Goal: Task Accomplishment & Management: Use online tool/utility

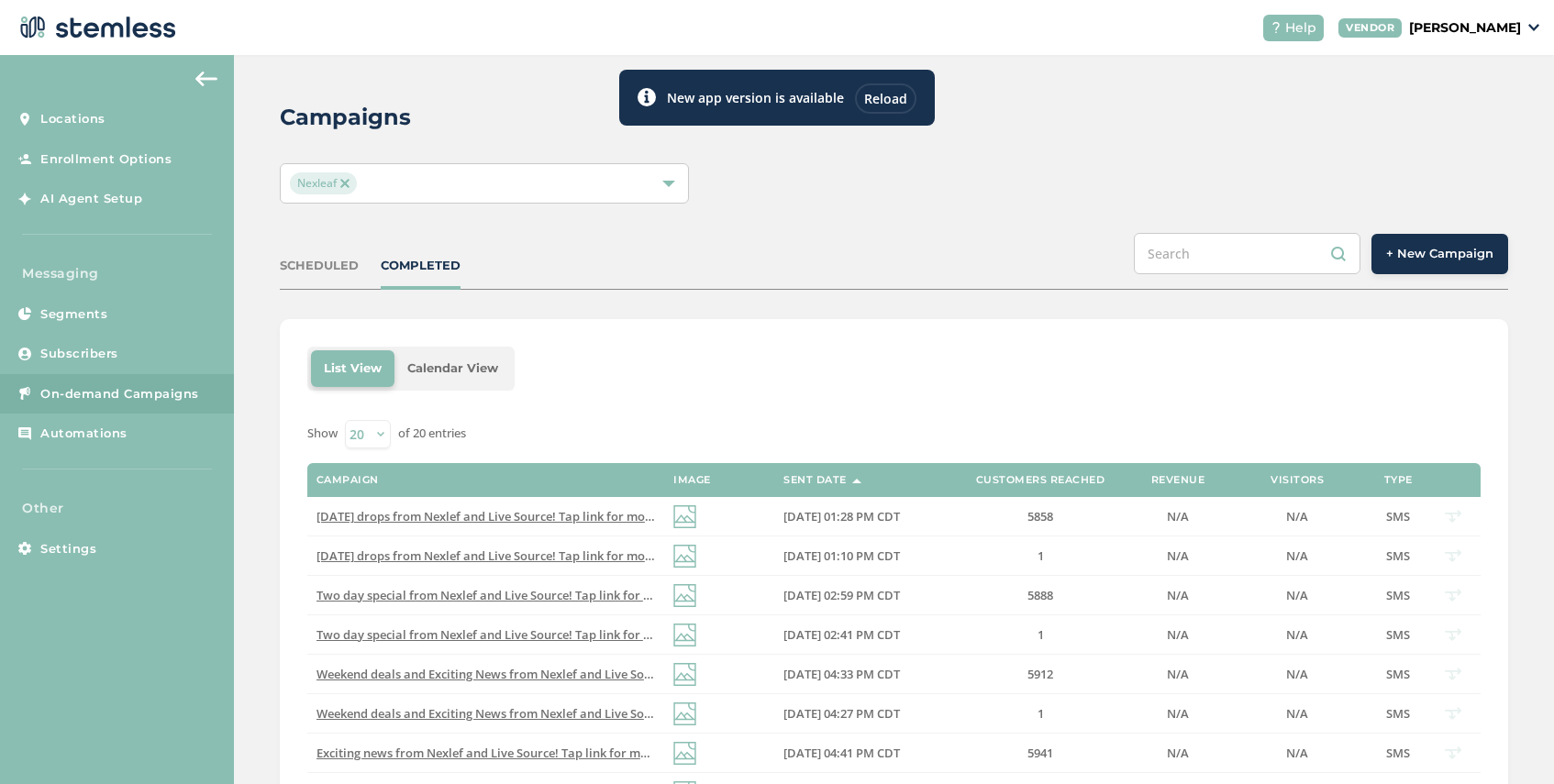
scroll to position [89, 0]
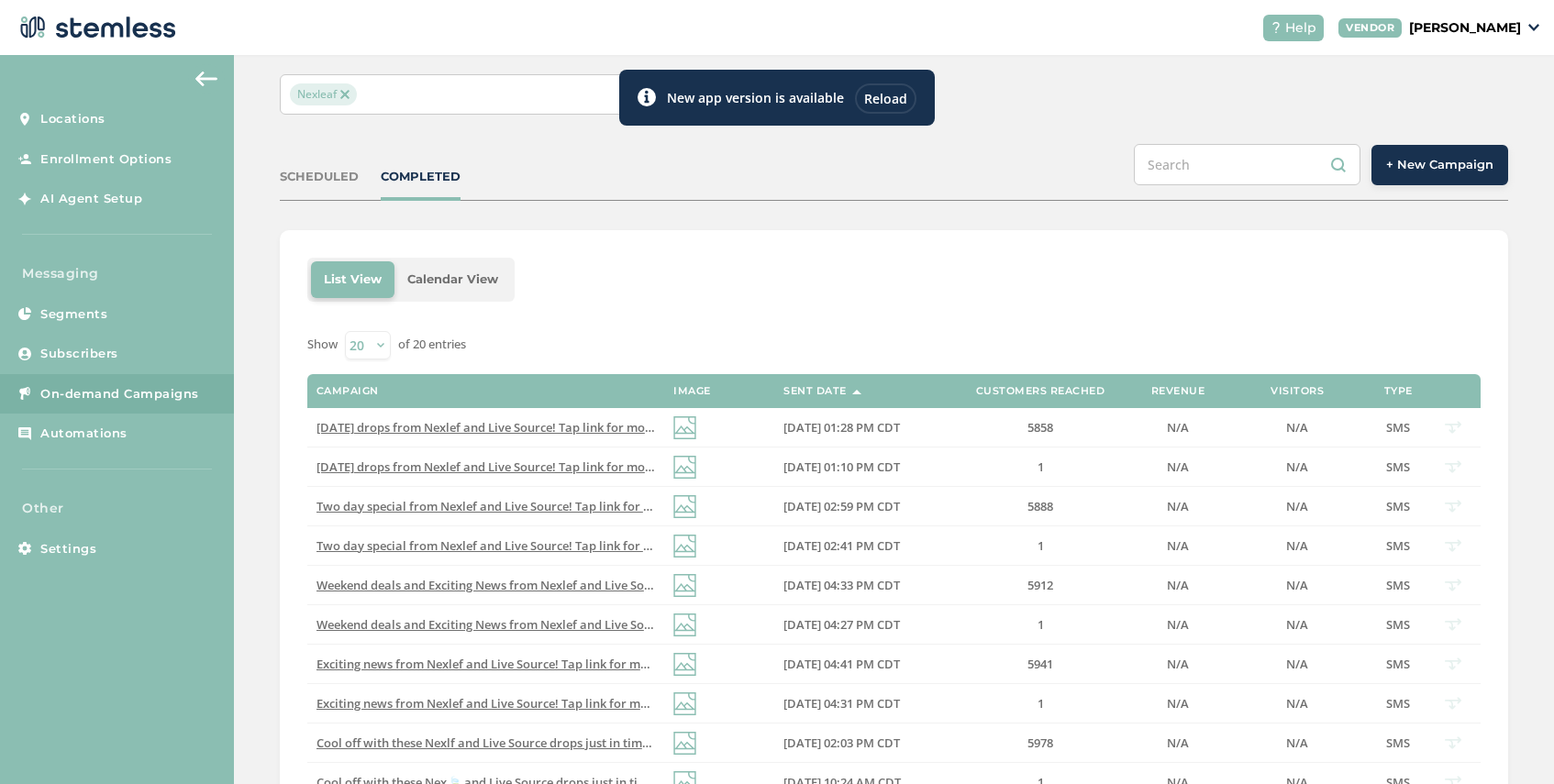
click at [890, 99] on div "Reload" at bounding box center [886, 99] width 61 height 31
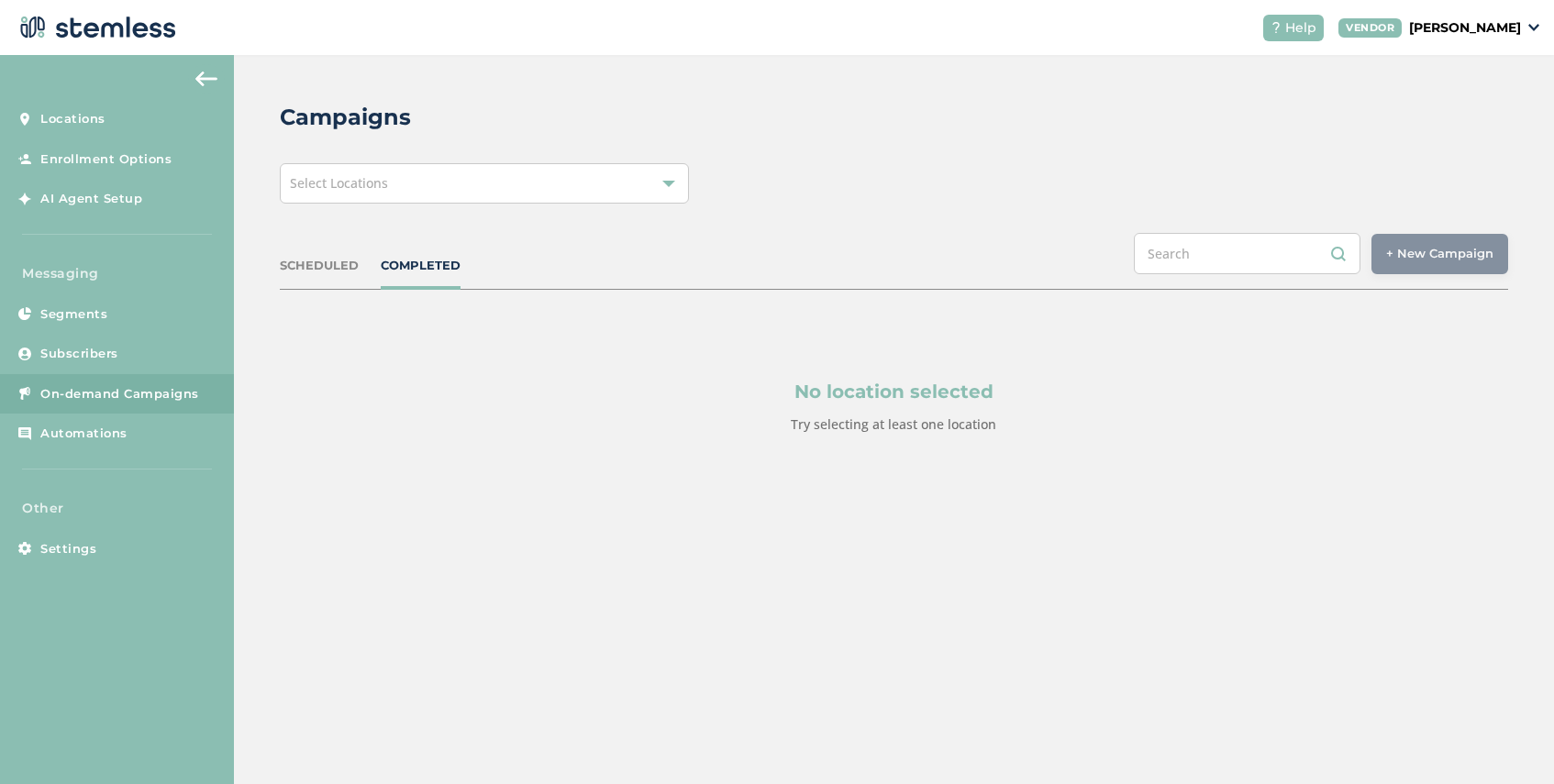
click at [133, 379] on link "On-demand Campaigns" at bounding box center [117, 394] width 234 height 40
click at [451, 182] on div "Select Locations" at bounding box center [484, 184] width 409 height 40
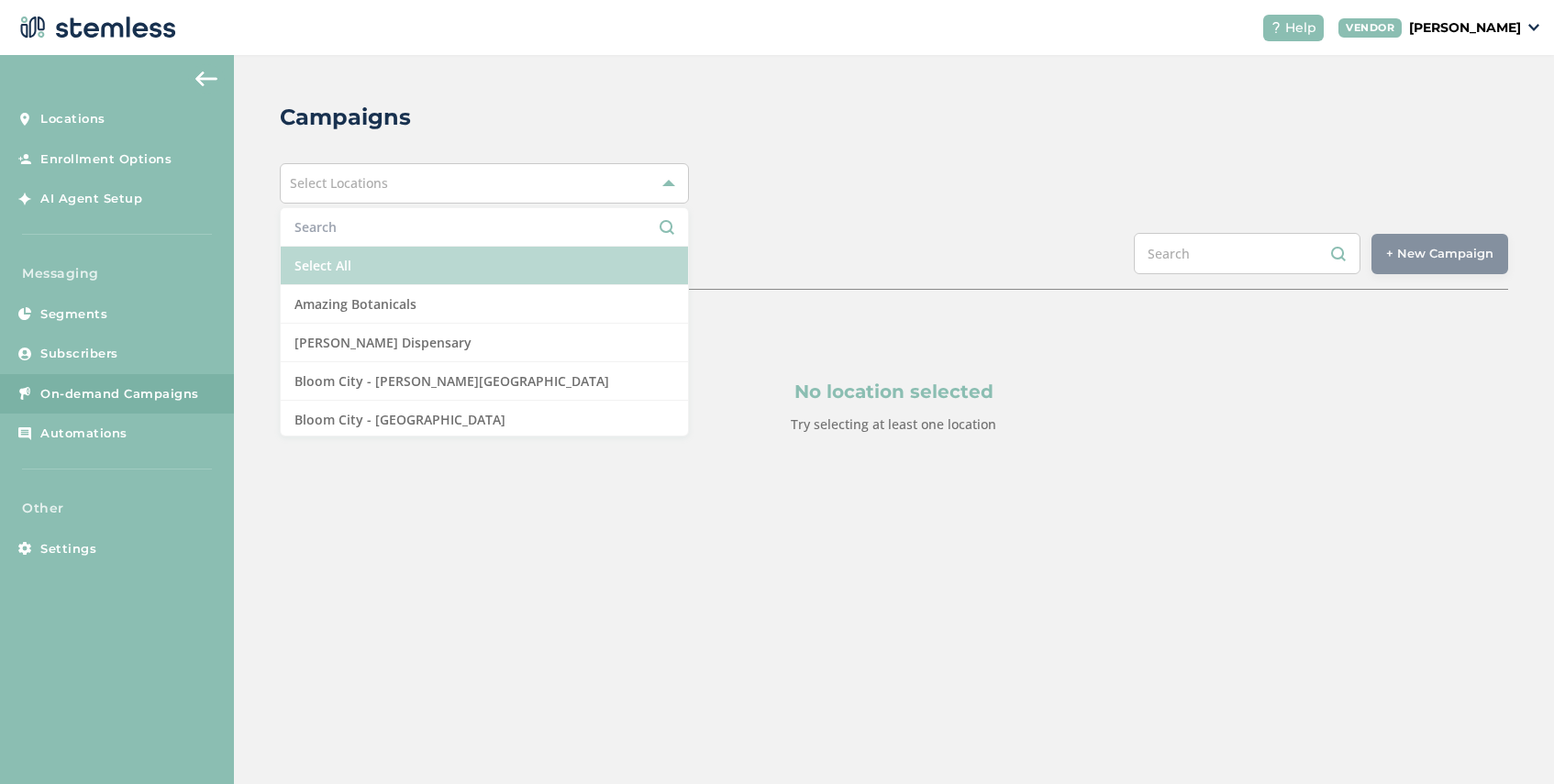
click at [404, 258] on li "Select All" at bounding box center [484, 266] width 407 height 38
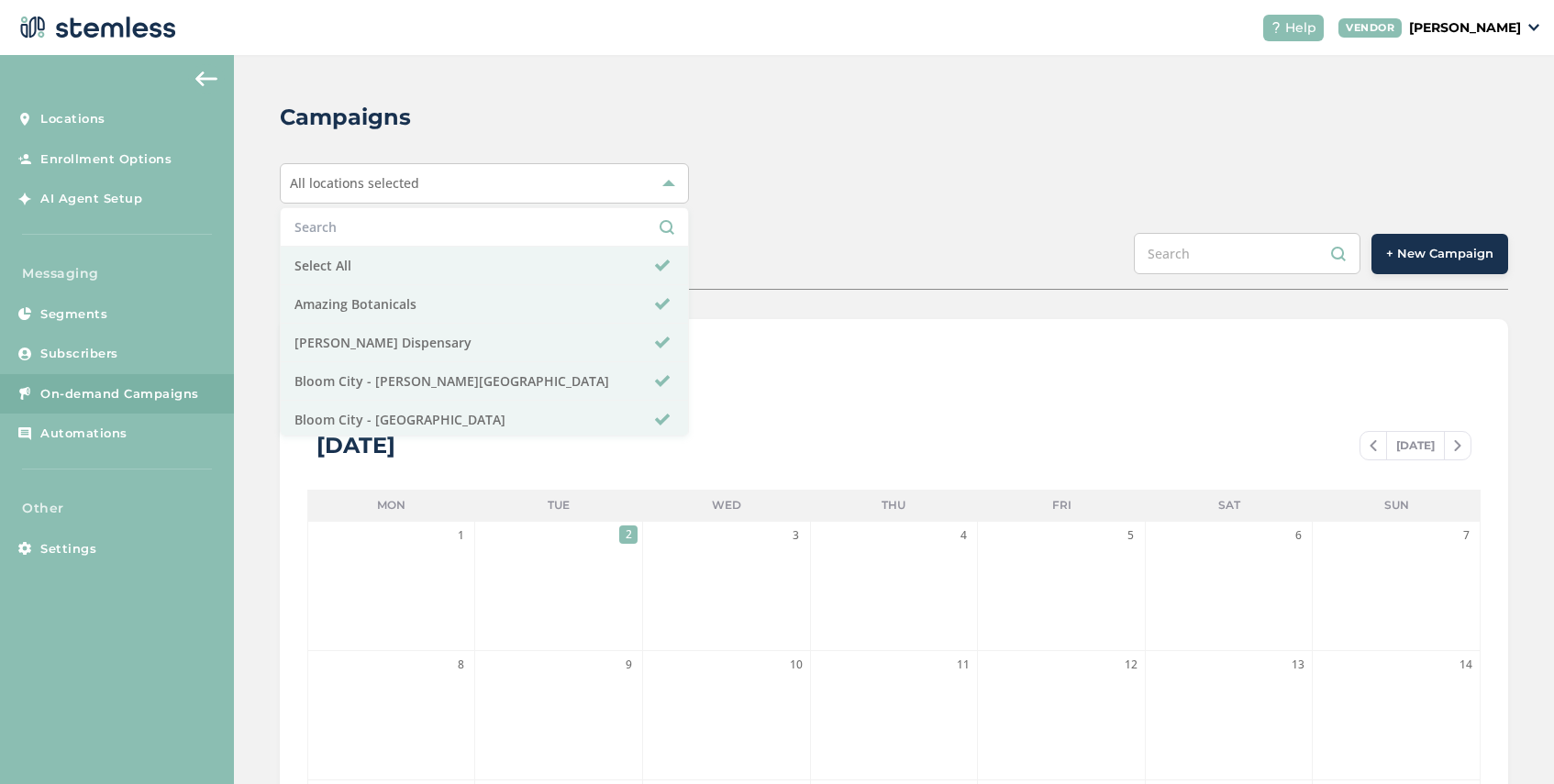
click at [992, 255] on div "SCHEDULED COMPLETED + New Campaign" at bounding box center [893, 260] width 1228 height 56
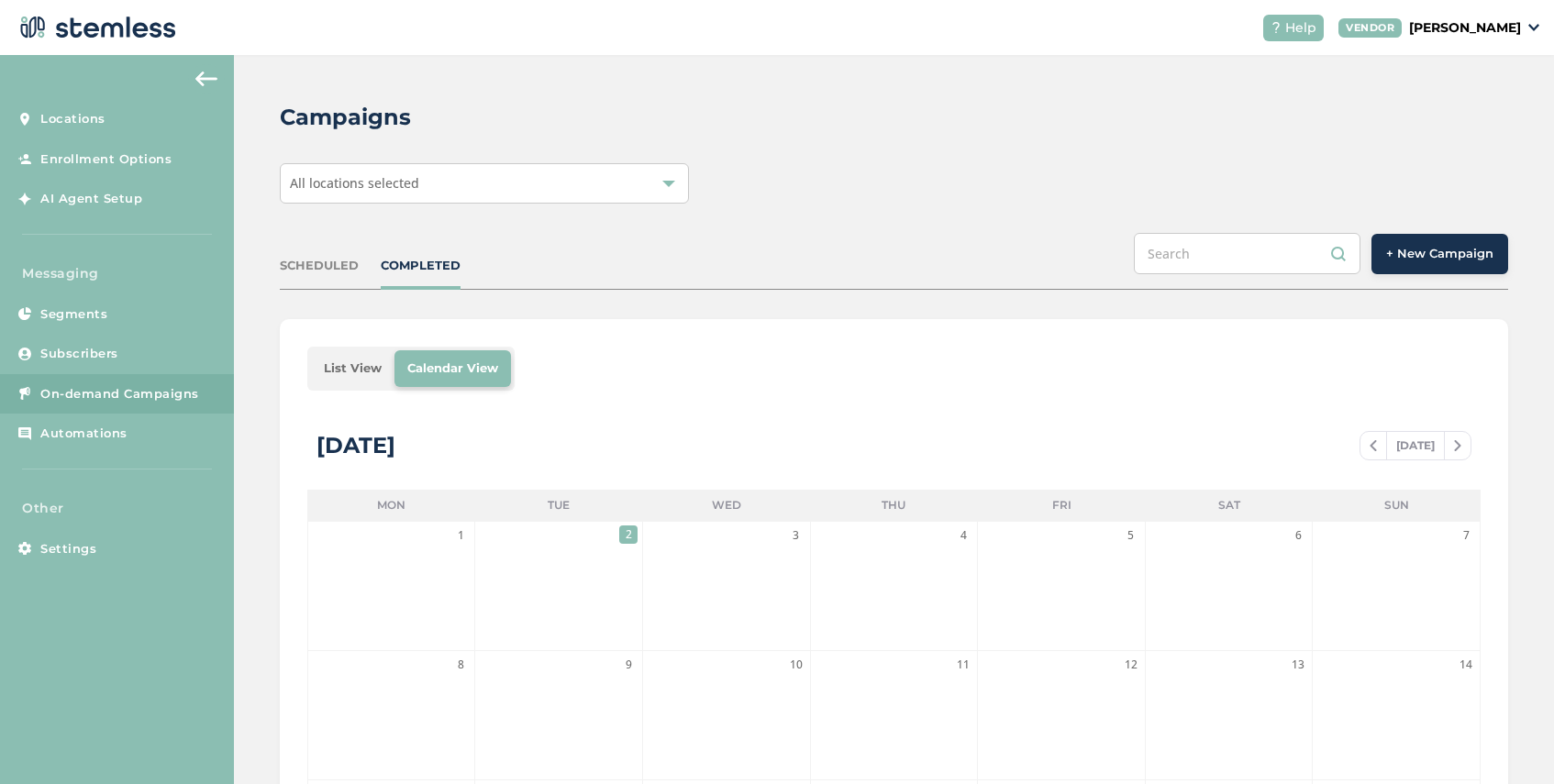
click at [331, 389] on ul "List View Calendar View" at bounding box center [411, 369] width 208 height 44
click at [345, 372] on li "List View" at bounding box center [352, 369] width 83 height 36
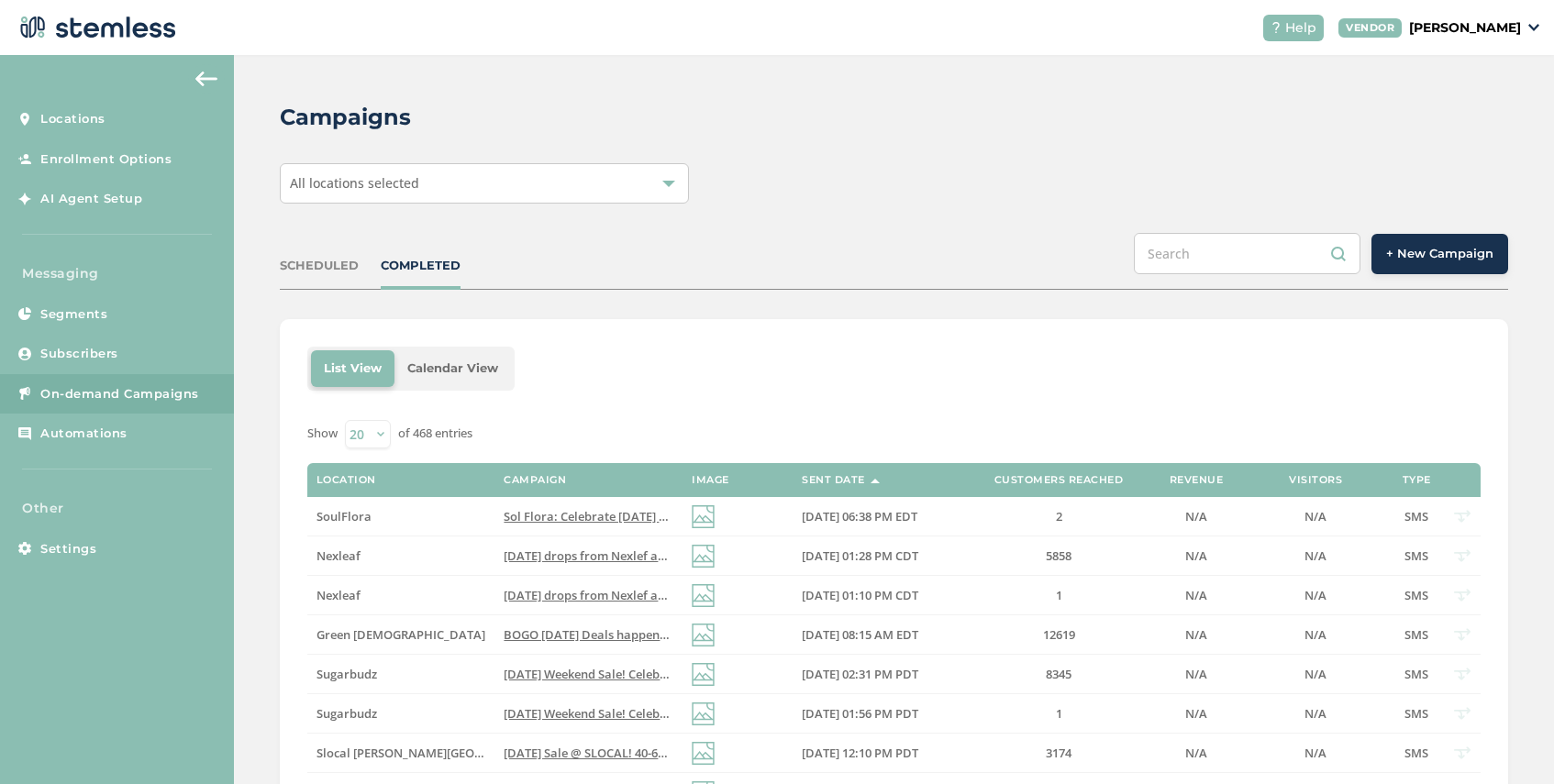
click at [392, 176] on span "All locations selected" at bounding box center [354, 183] width 129 height 17
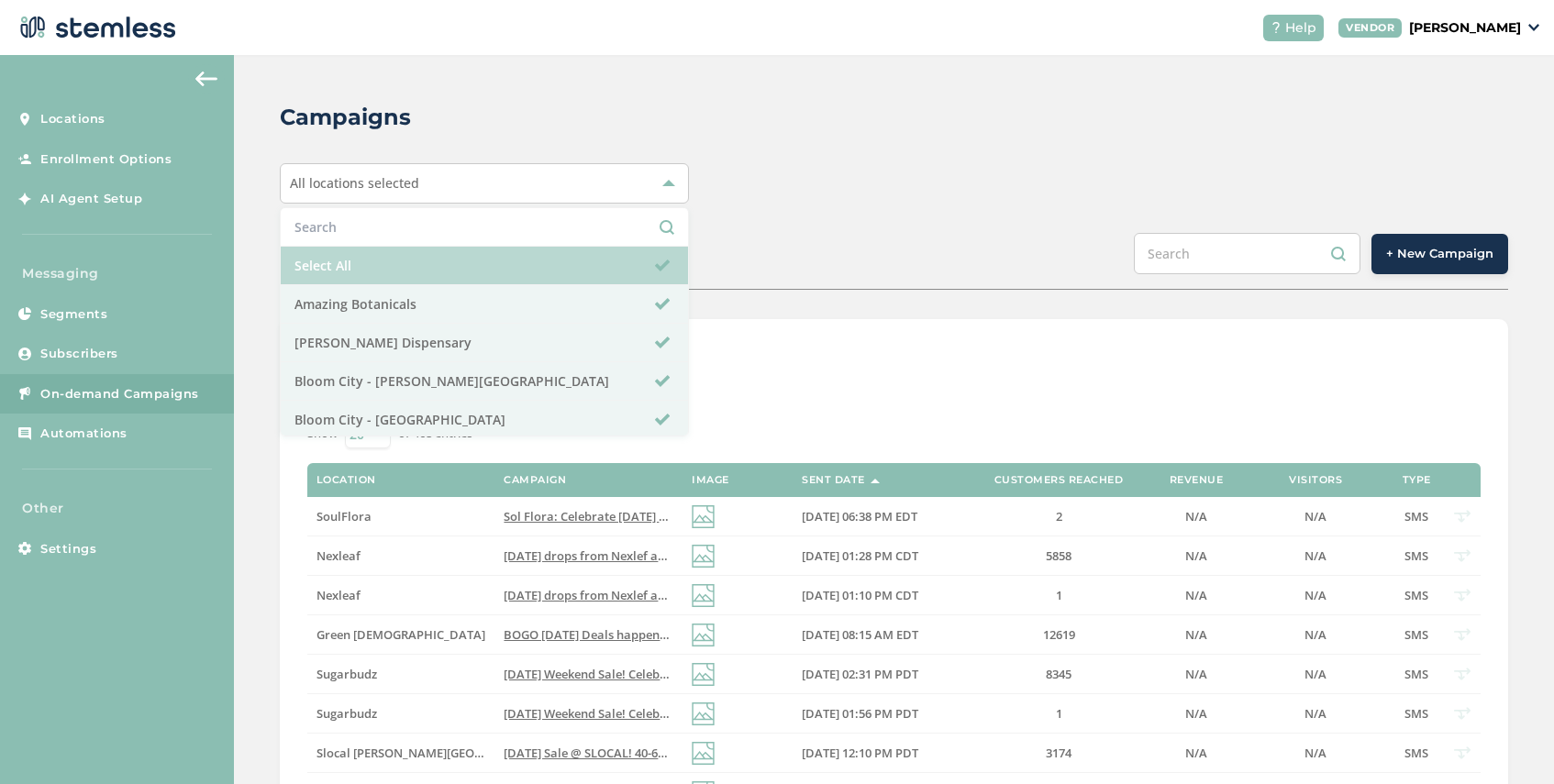
click at [379, 267] on li "Select All" at bounding box center [484, 266] width 407 height 38
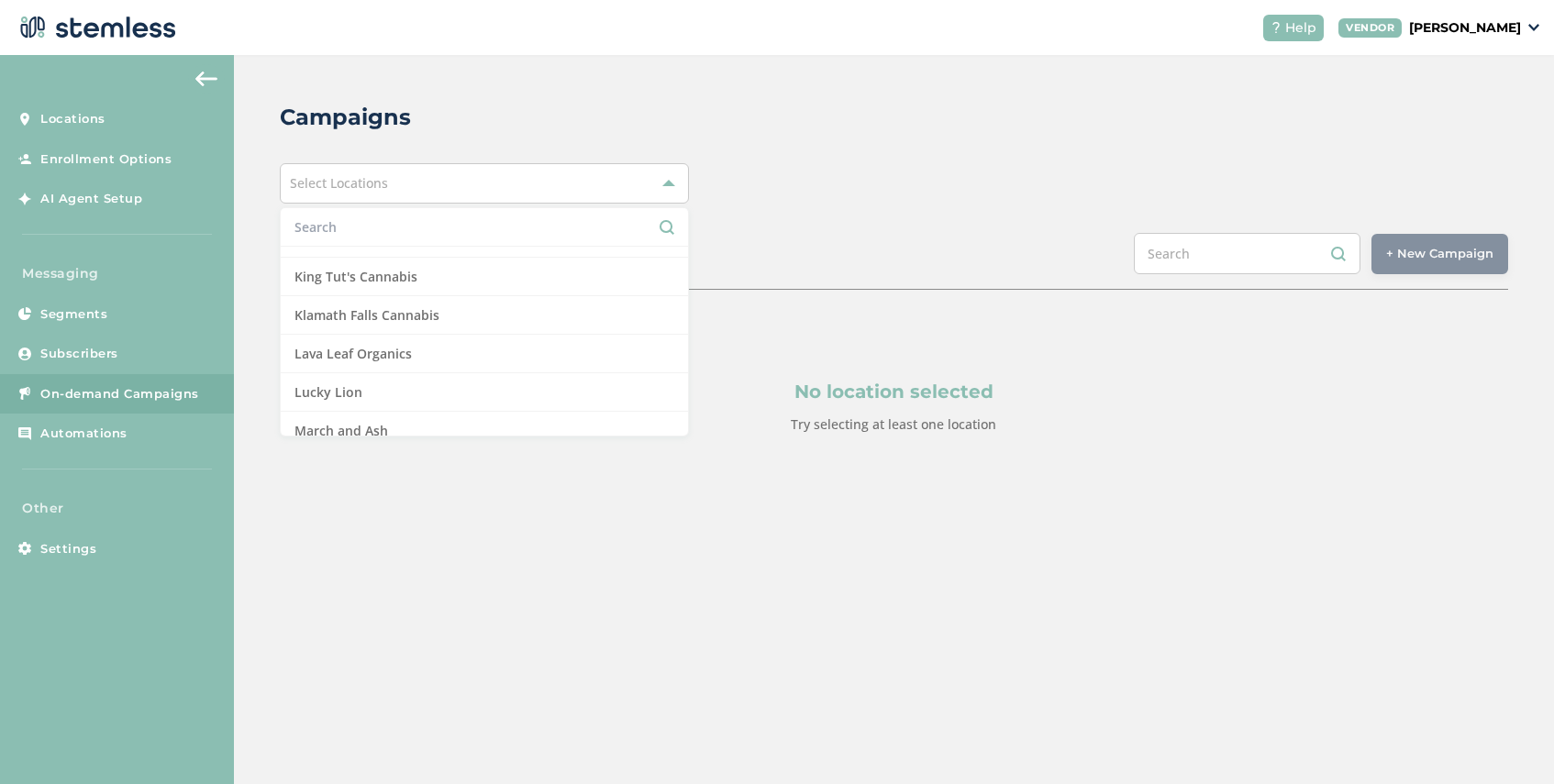
scroll to position [1129, 0]
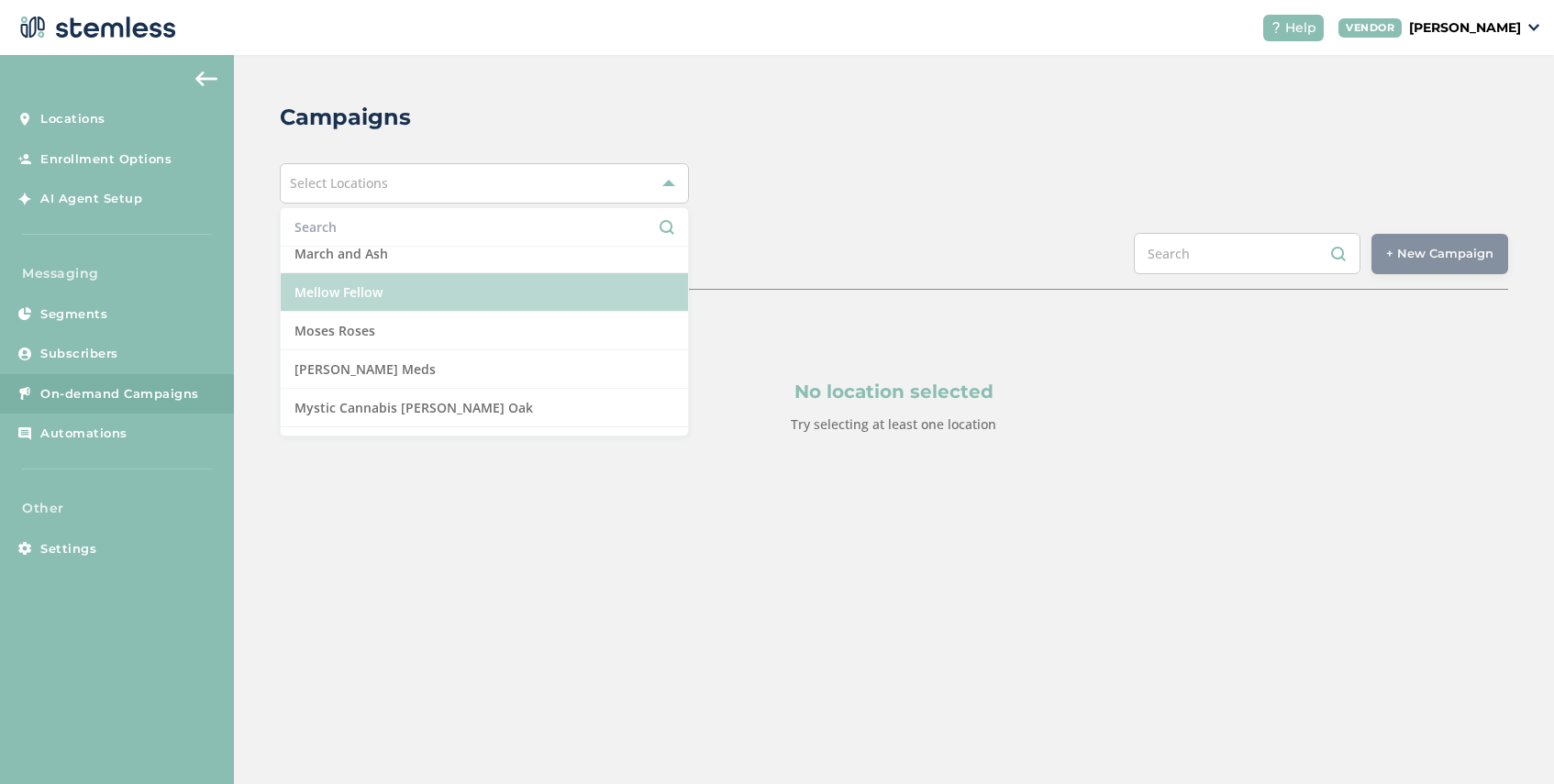
click at [409, 294] on li "Mellow Fellow" at bounding box center [484, 292] width 407 height 38
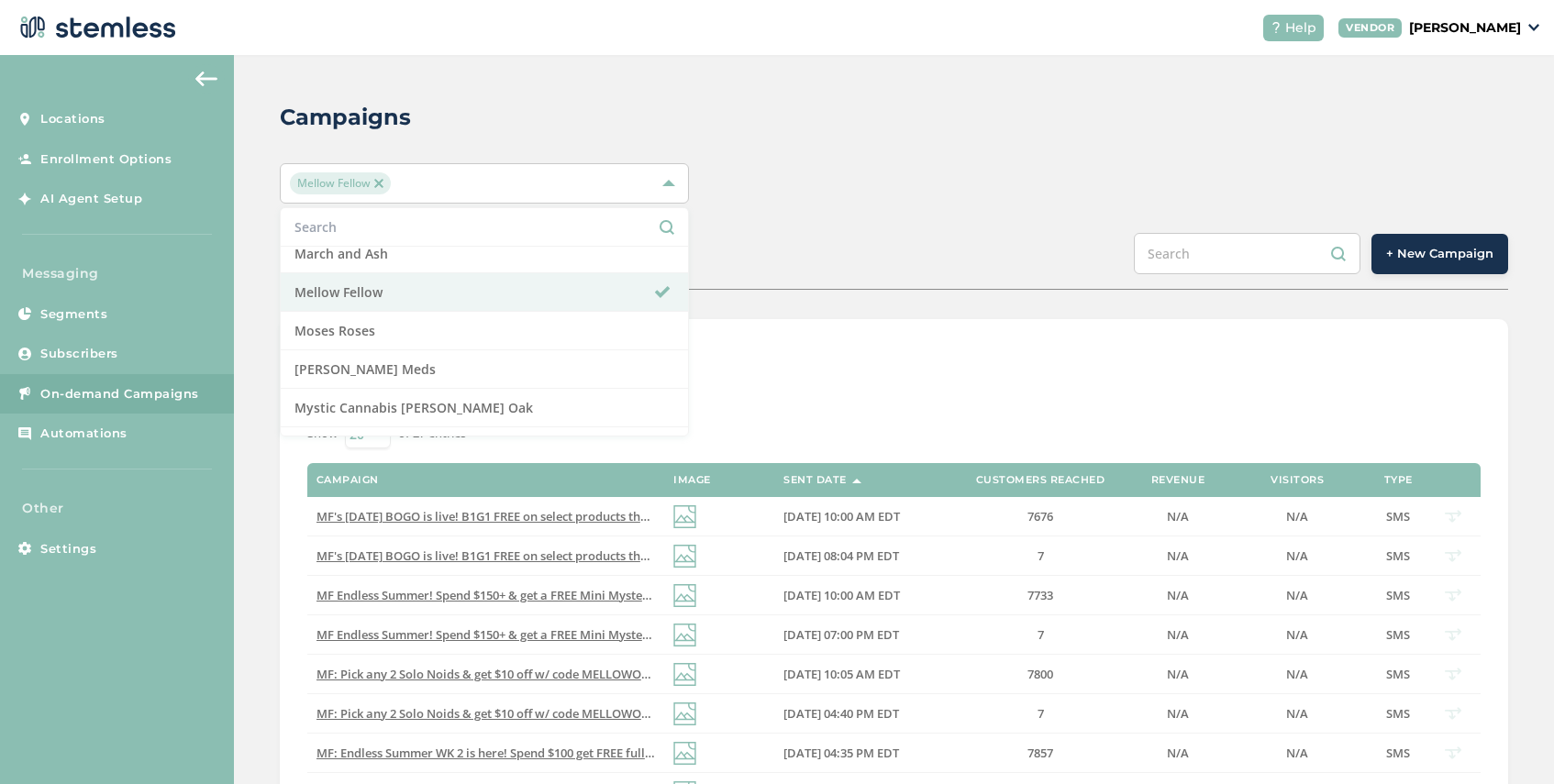
click at [891, 260] on div "SCHEDULED COMPLETED + New Campaign" at bounding box center [893, 260] width 1228 height 56
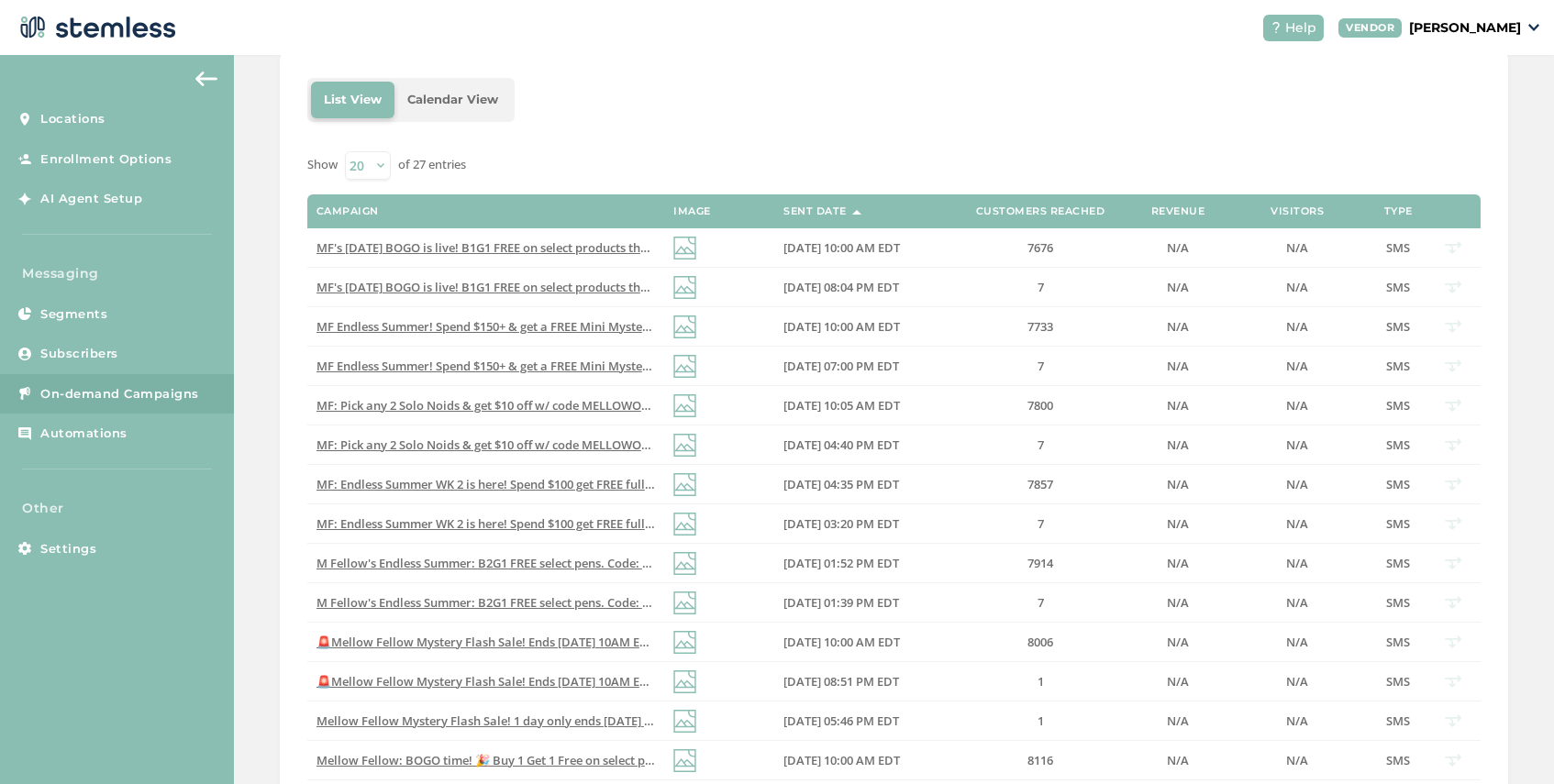
scroll to position [283, 0]
